Goal: Find specific page/section

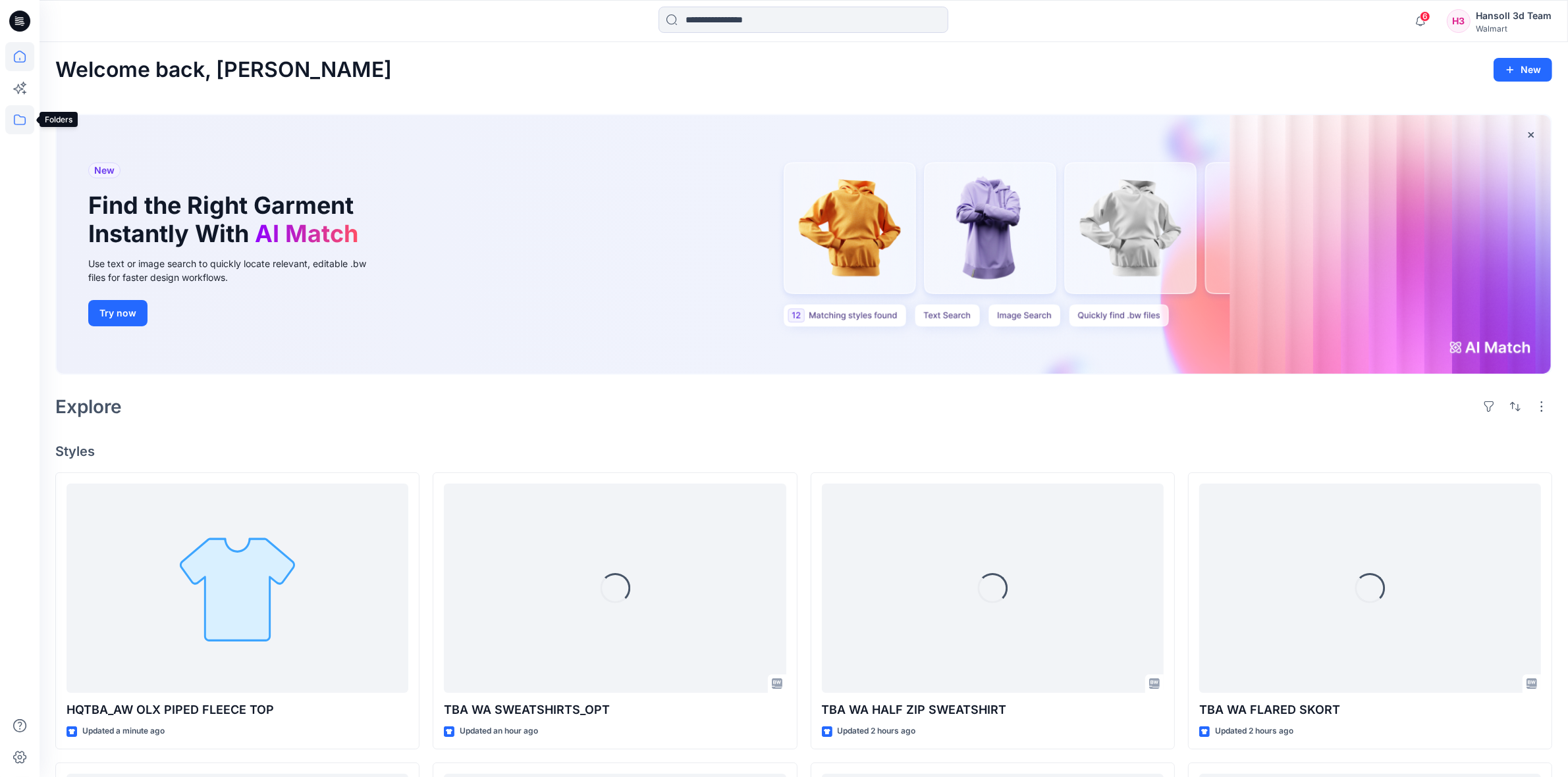
click at [33, 115] on icon at bounding box center [20, 120] width 29 height 29
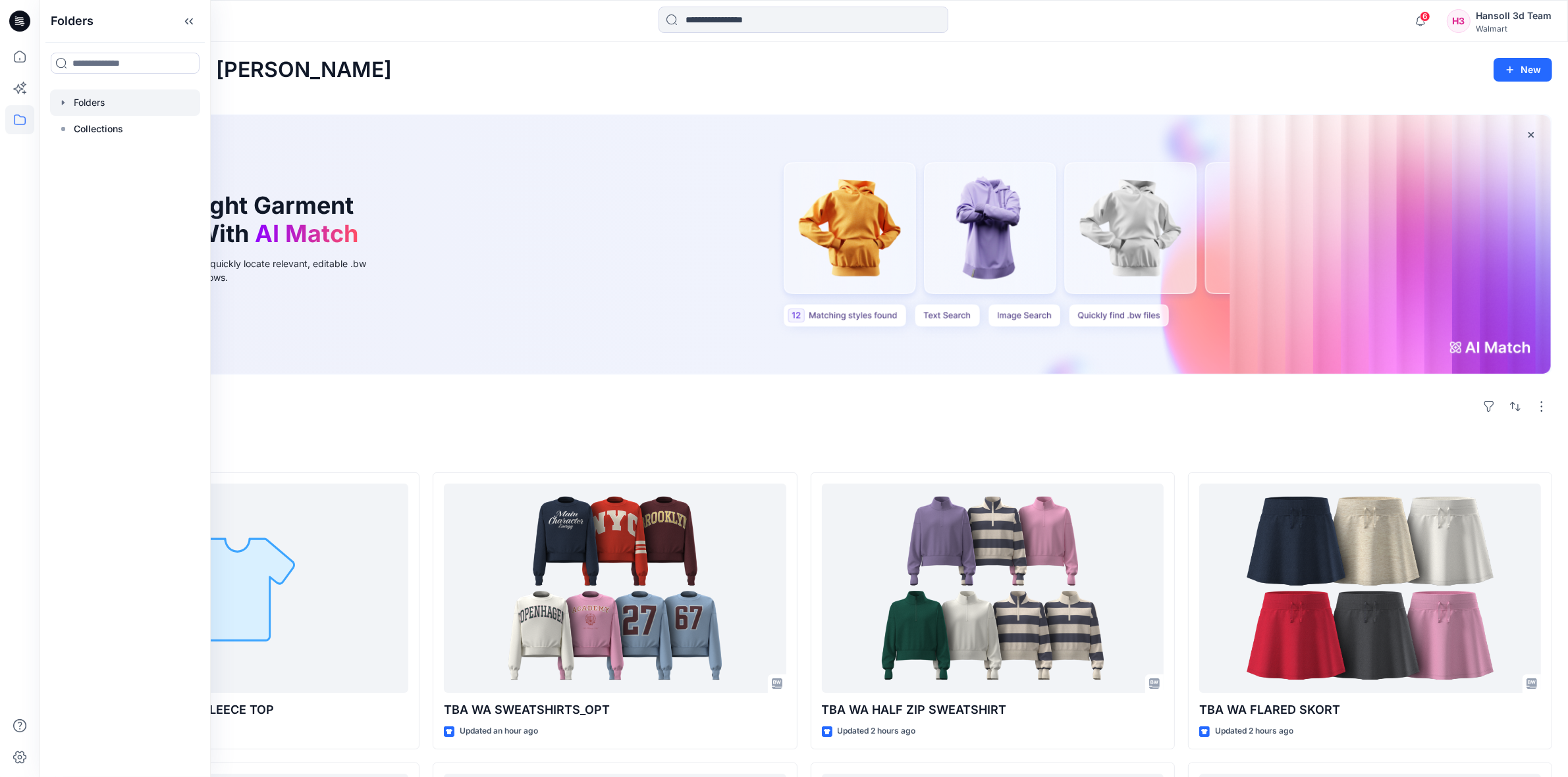
click at [107, 109] on div at bounding box center [125, 102] width 150 height 26
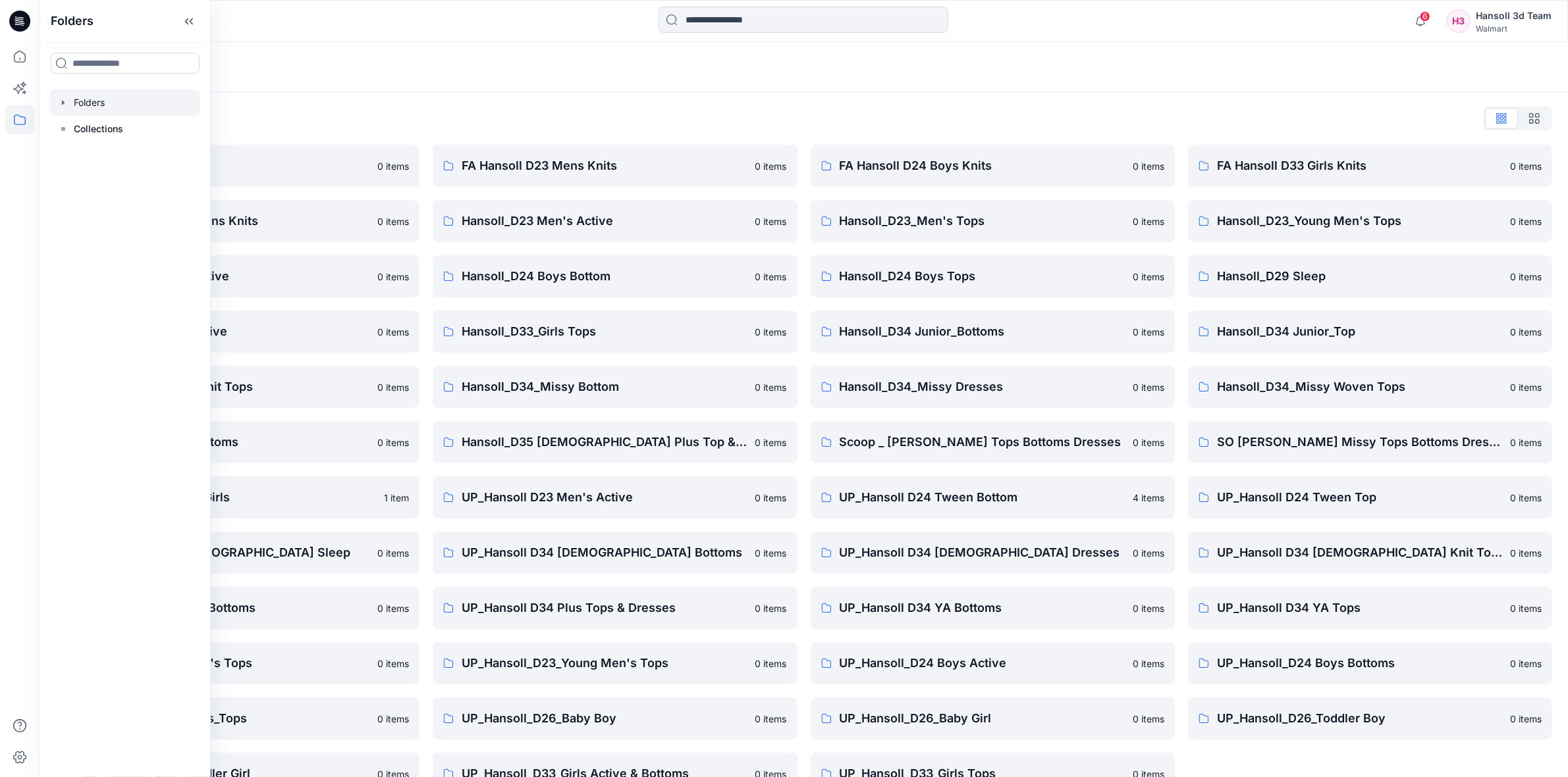
click at [352, 121] on div "Folders List" at bounding box center [804, 118] width 1497 height 21
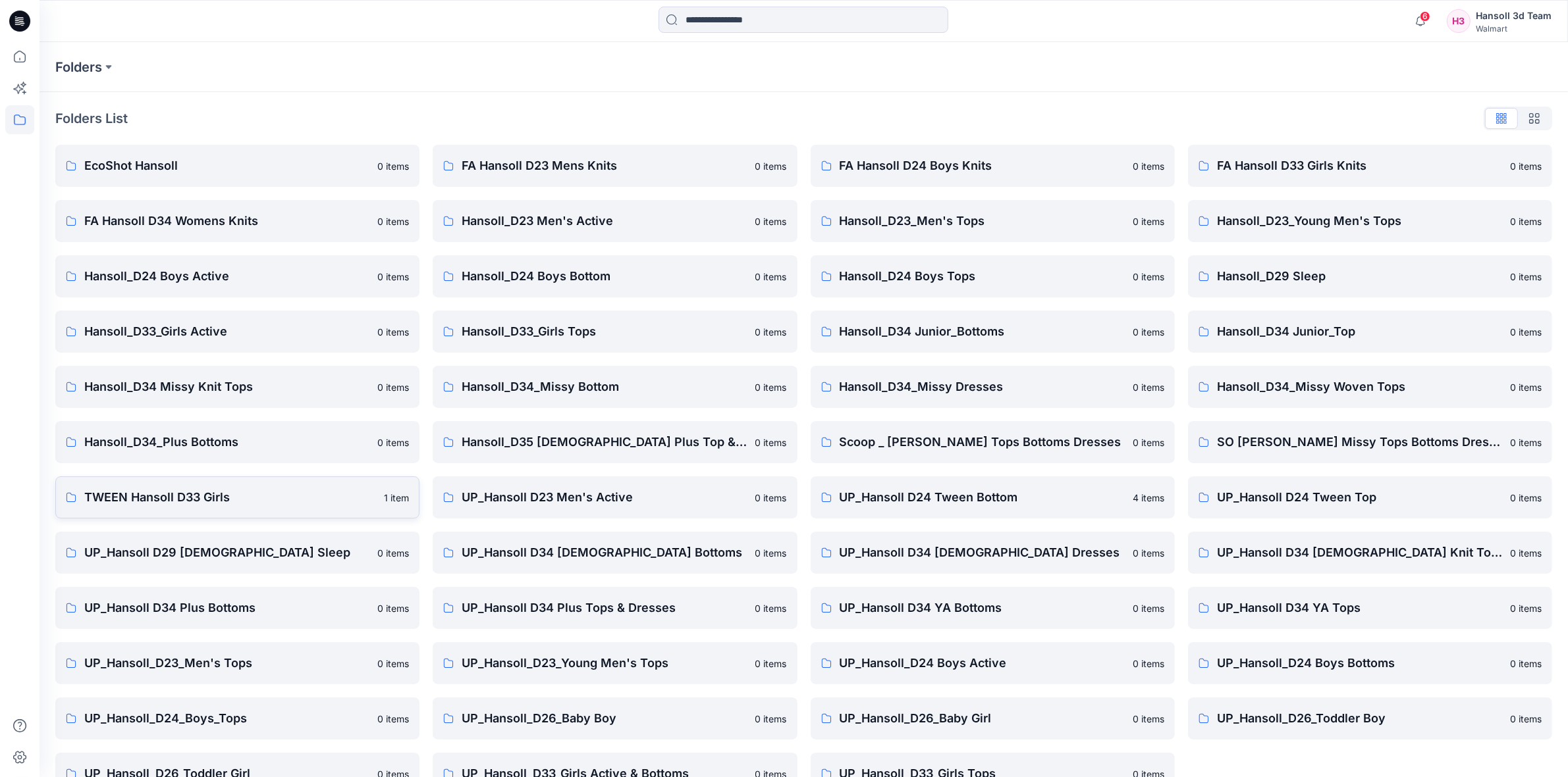
click at [157, 497] on p "TWEEN Hansoll D33 Girls" at bounding box center [230, 497] width 292 height 18
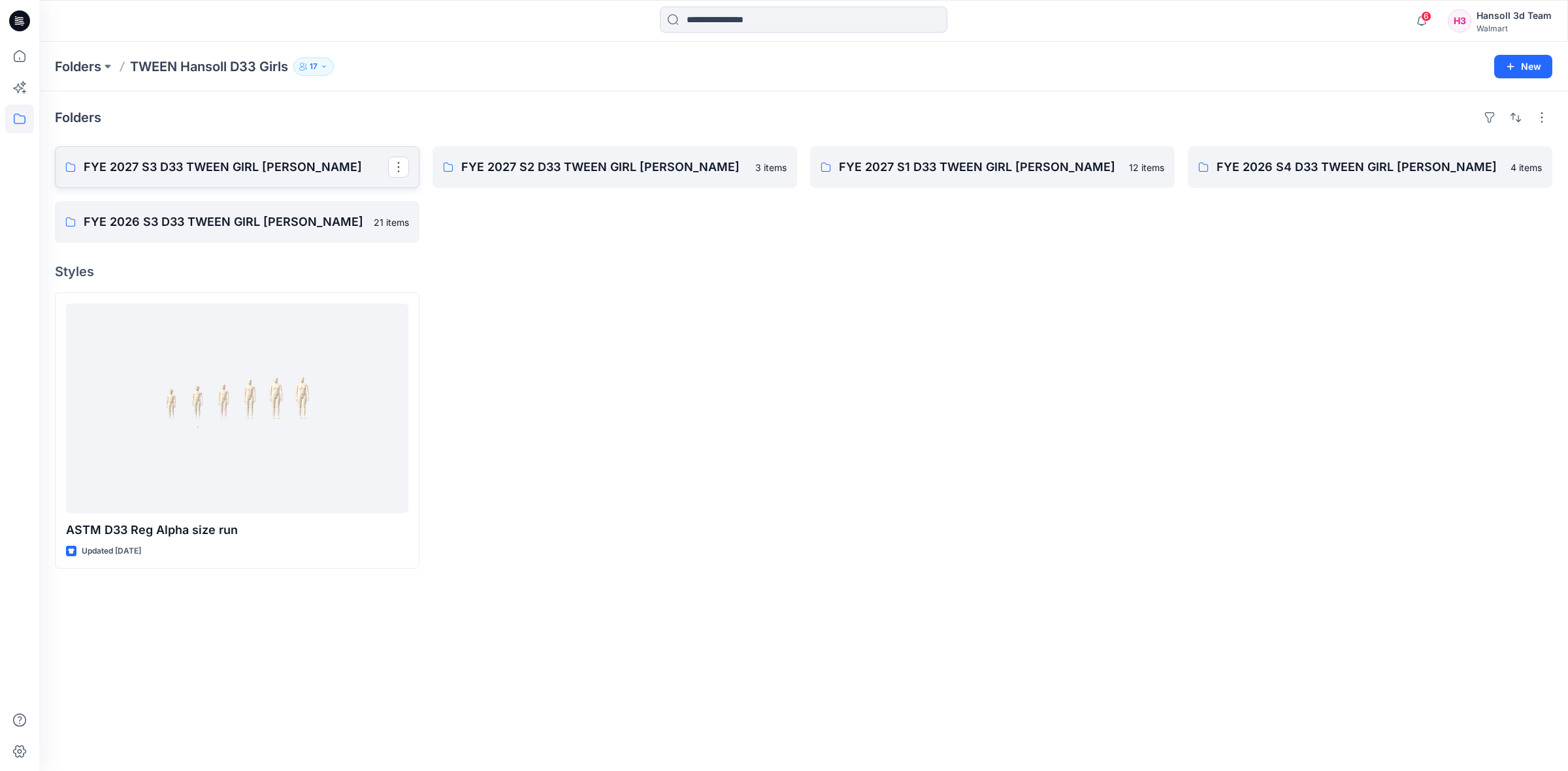
click at [148, 174] on p "FYE 2027 S3 D33 TWEEN GIRL [PERSON_NAME]" at bounding box center [236, 166] width 304 height 18
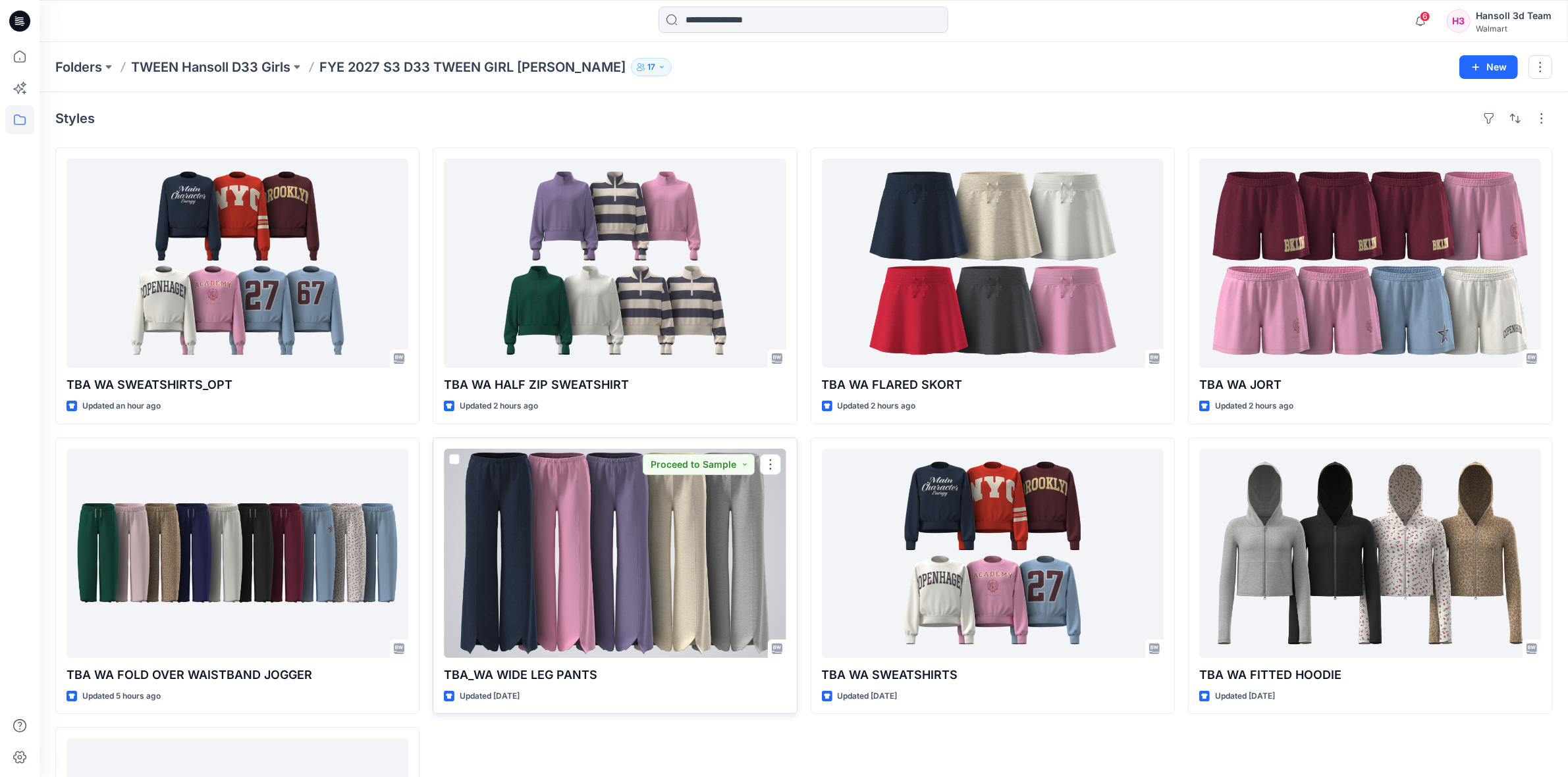
click at [650, 576] on div at bounding box center [615, 553] width 342 height 209
